Goal: Find specific page/section: Find specific page/section

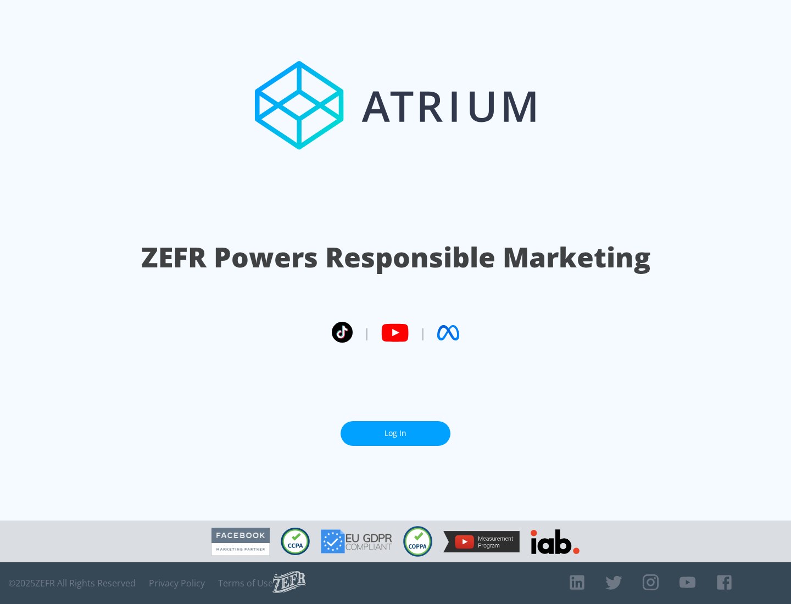
click at [396, 434] on link "Log In" at bounding box center [396, 433] width 110 height 25
